Goal: Information Seeking & Learning: Check status

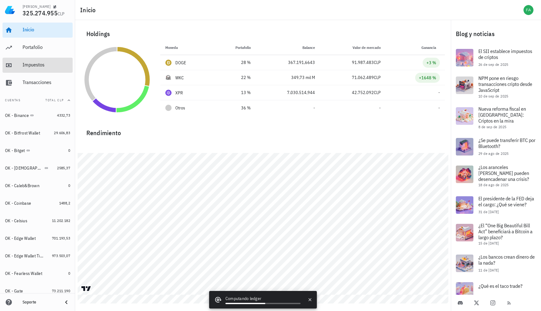
click at [46, 67] on div "Impuestos" at bounding box center [47, 65] width 48 height 6
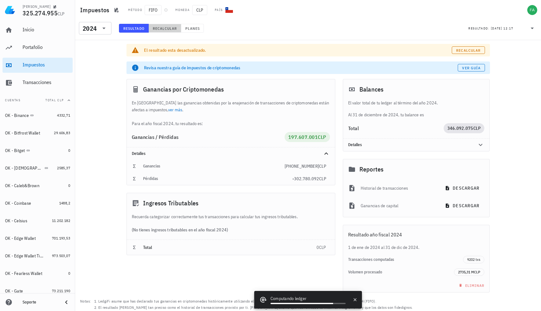
click at [167, 30] on span "Recalcular" at bounding box center [164, 28] width 25 height 5
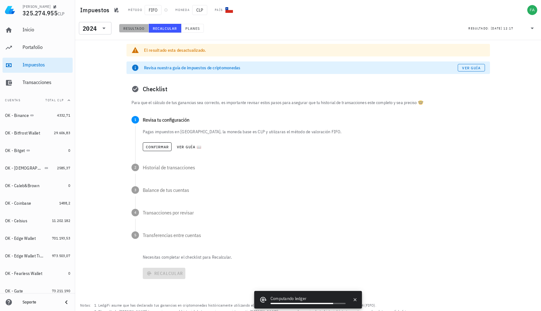
click at [144, 29] on span "Resultado" at bounding box center [134, 28] width 22 height 5
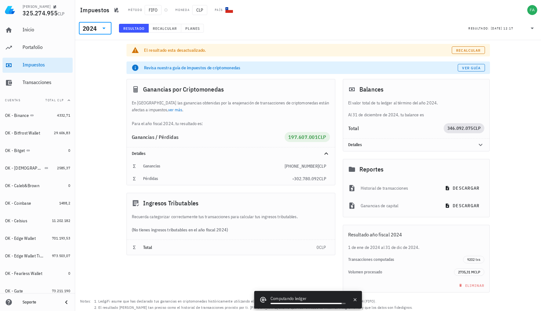
click at [99, 32] on input "text" at bounding box center [98, 28] width 1 height 10
click at [100, 47] on div "2025" at bounding box center [95, 44] width 23 height 10
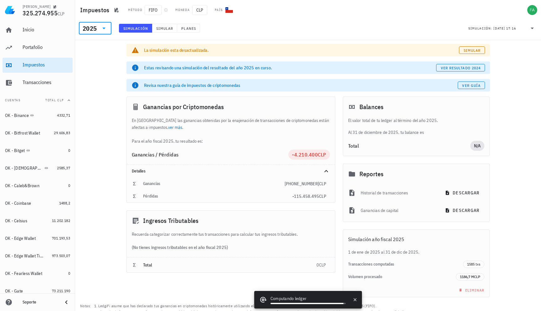
click at [100, 28] on div at bounding box center [103, 28] width 9 height 8
click at [114, 38] on div "​ 2025 Simulación Simular Planes Simulación: [DATE] 17:16" at bounding box center [308, 30] width 466 height 20
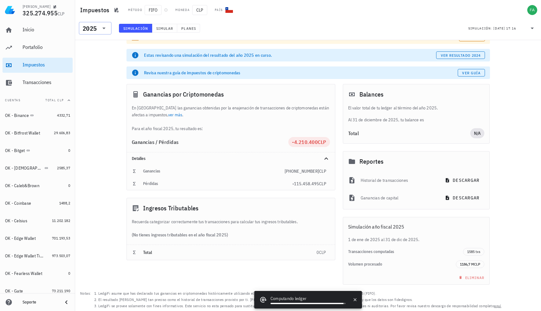
click at [106, 27] on icon at bounding box center [104, 28] width 8 height 8
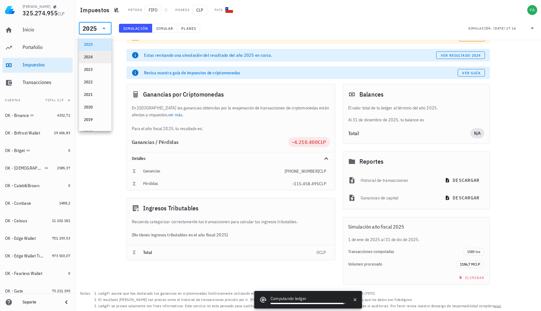
click at [100, 61] on div "2024" at bounding box center [95, 57] width 23 height 10
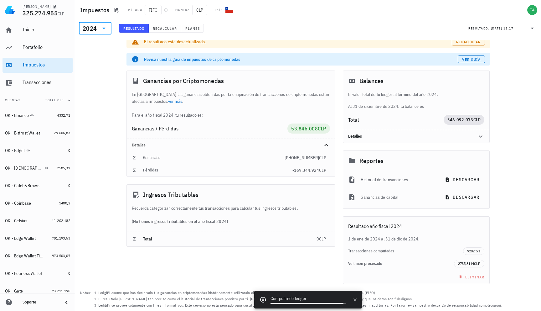
scroll to position [8, 0]
click at [95, 26] on div "2024" at bounding box center [90, 28] width 14 height 6
click at [94, 67] on div "2023" at bounding box center [95, 69] width 23 height 10
click at [104, 34] on div "2023" at bounding box center [95, 28] width 25 height 13
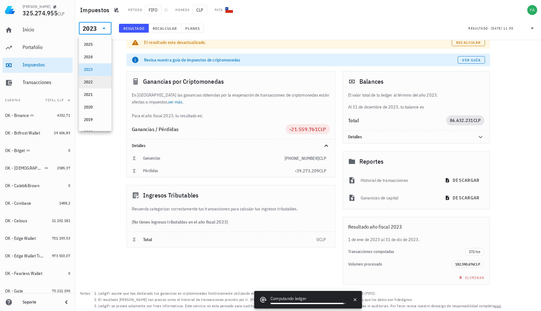
click at [95, 79] on div "2022" at bounding box center [95, 82] width 23 height 10
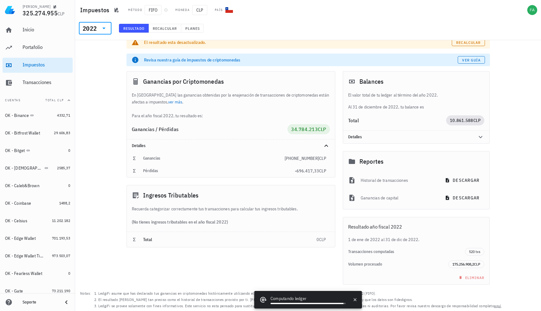
click at [106, 34] on div "2022" at bounding box center [95, 28] width 25 height 13
click at [97, 94] on div "2021" at bounding box center [95, 94] width 23 height 5
click at [28, 35] on div "Inicio" at bounding box center [47, 30] width 48 height 14
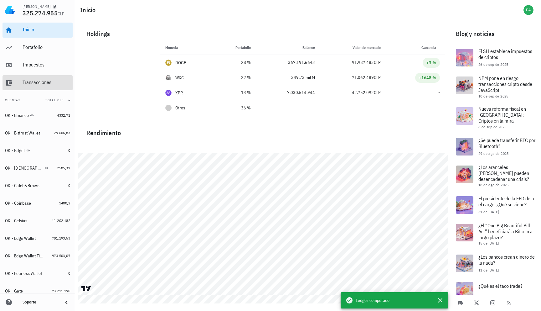
click at [55, 76] on div "Transacciones" at bounding box center [47, 82] width 48 height 14
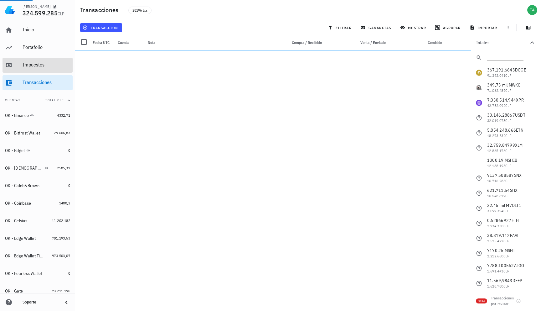
click at [55, 67] on div "Impuestos" at bounding box center [47, 65] width 48 height 6
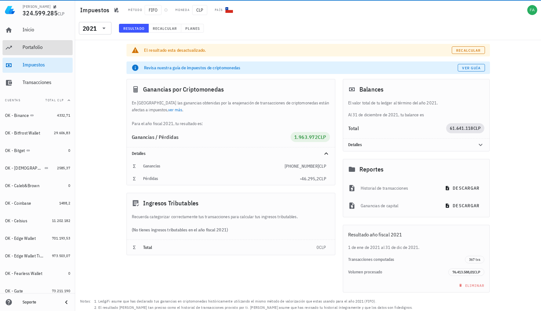
click at [61, 44] on div "Portafolio" at bounding box center [47, 47] width 48 height 14
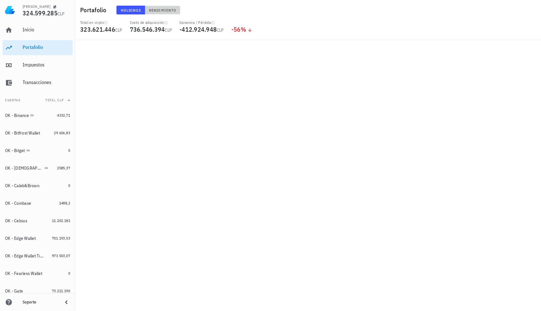
click at [165, 11] on span "Rendimiento" at bounding box center [163, 10] width 28 height 5
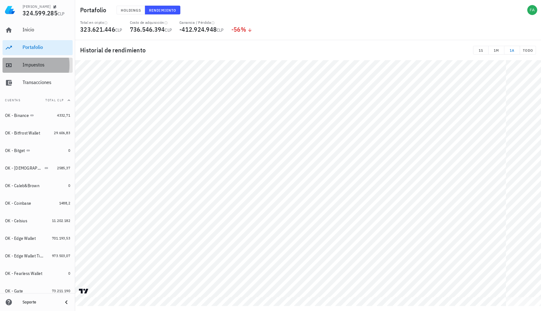
click at [55, 69] on div "Impuestos" at bounding box center [47, 65] width 48 height 14
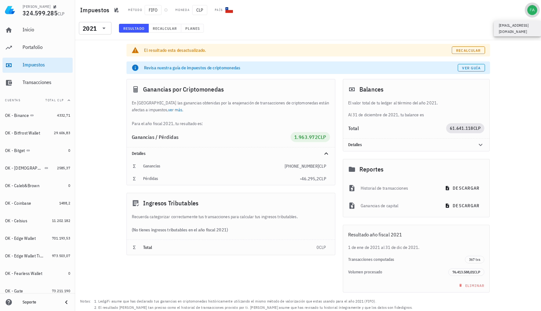
click at [530, 9] on div "avatar" at bounding box center [532, 10] width 10 height 10
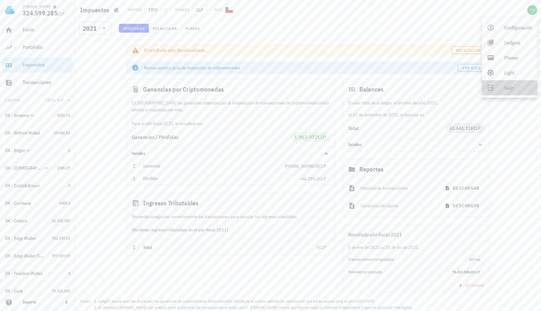
click at [505, 84] on div "Salir" at bounding box center [518, 87] width 28 height 13
